Goal: Task Accomplishment & Management: Use online tool/utility

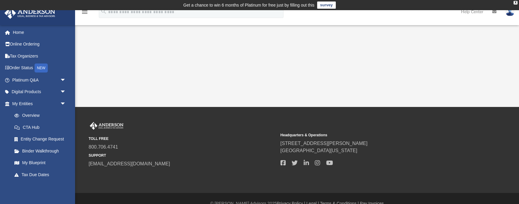
scroll to position [10, 0]
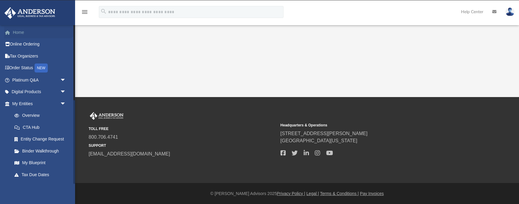
click at [19, 33] on link "Home" at bounding box center [39, 32] width 71 height 12
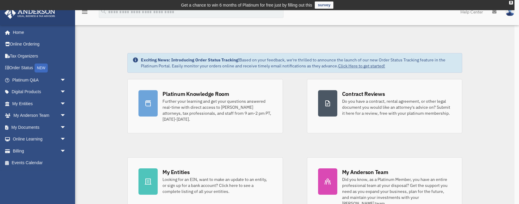
click at [63, 130] on div "x" at bounding box center [259, 102] width 519 height 204
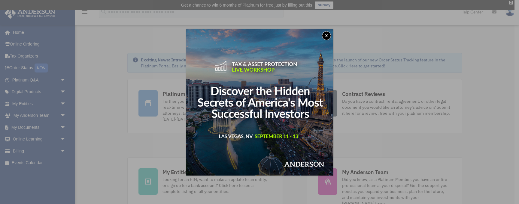
click at [327, 35] on button "x" at bounding box center [326, 35] width 9 height 9
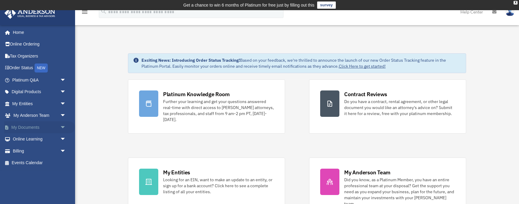
click at [64, 129] on span "arrow_drop_down" at bounding box center [66, 128] width 12 height 12
click at [28, 139] on link "Box" at bounding box center [41, 140] width 67 height 12
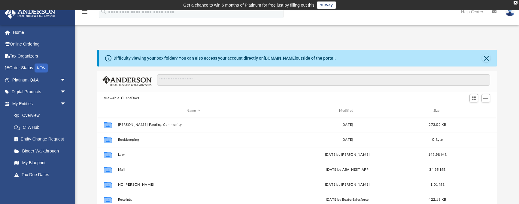
scroll to position [136, 399]
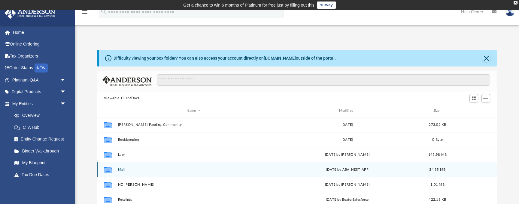
click at [125, 169] on button "Mail" at bounding box center [193, 170] width 151 height 4
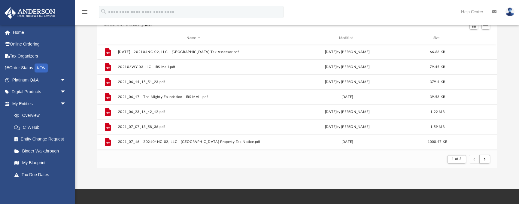
scroll to position [73, 0]
click at [25, 32] on link "Home" at bounding box center [39, 32] width 71 height 12
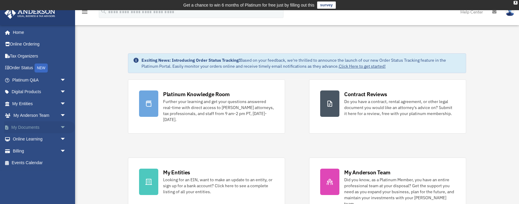
click at [65, 128] on span "arrow_drop_down" at bounding box center [66, 128] width 12 height 12
click at [28, 138] on link "Box" at bounding box center [41, 140] width 67 height 12
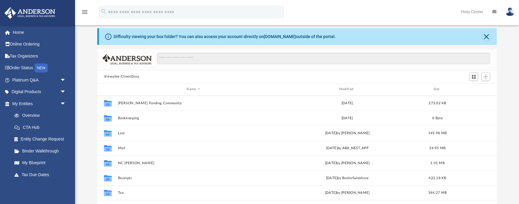
scroll to position [22, 0]
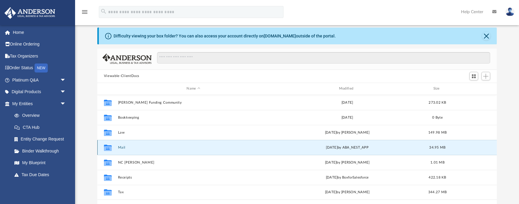
click at [124, 146] on button "Mail" at bounding box center [193, 148] width 151 height 4
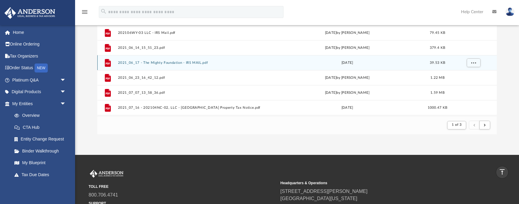
scroll to position [108, 0]
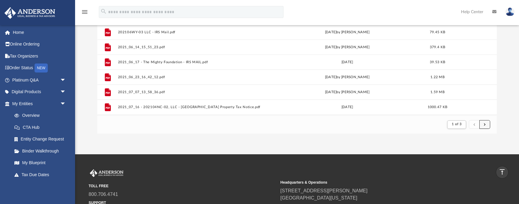
click at [482, 127] on button "submit" at bounding box center [484, 124] width 11 height 9
click at [462, 128] on button "1 of 3" at bounding box center [456, 125] width 19 height 8
click at [463, 146] on li "2" at bounding box center [462, 146] width 2 height 6
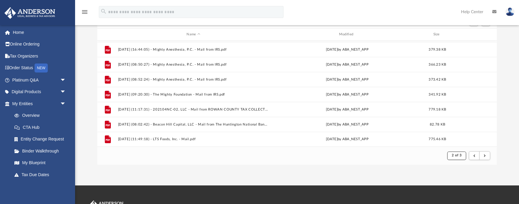
scroll to position [78, 0]
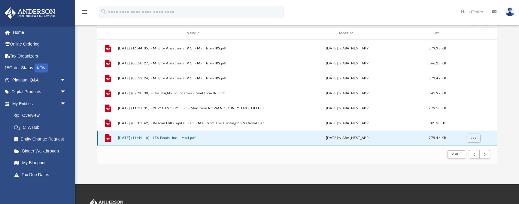
click at [184, 137] on button "2025.08.21 (11:49:18) - LTS Foods, Inc. - Mail.pdf" at bounding box center [193, 138] width 151 height 4
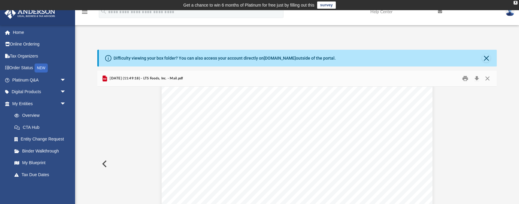
scroll to position [0, 0]
